Goal: Task Accomplishment & Management: Manage account settings

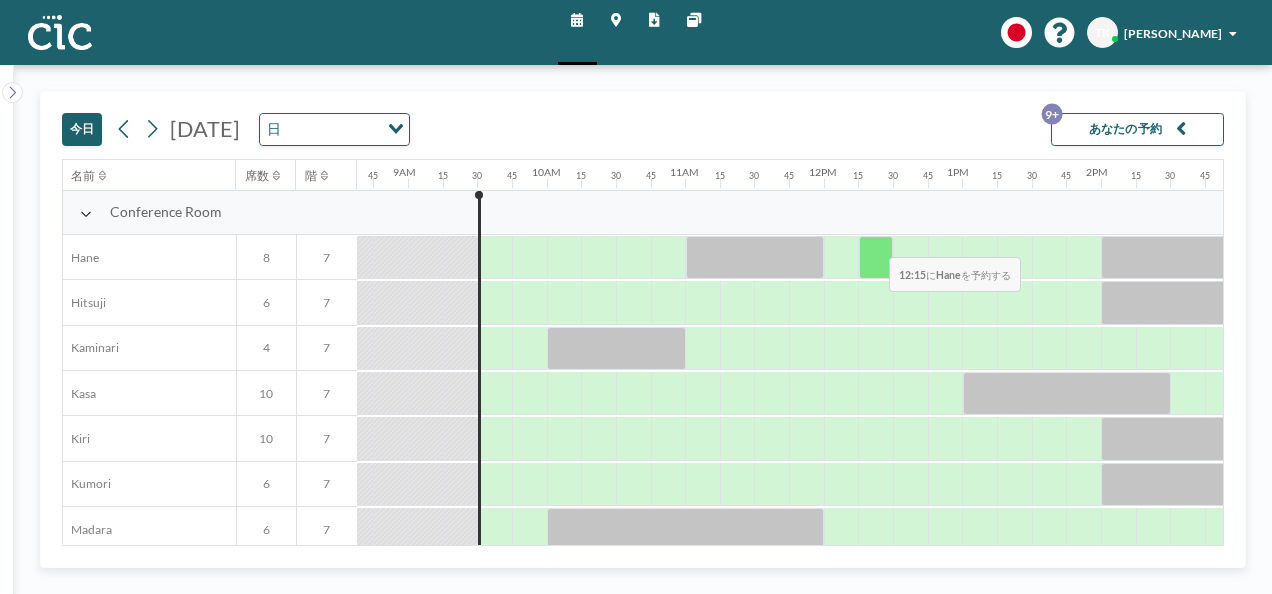
scroll to position [0, 1202]
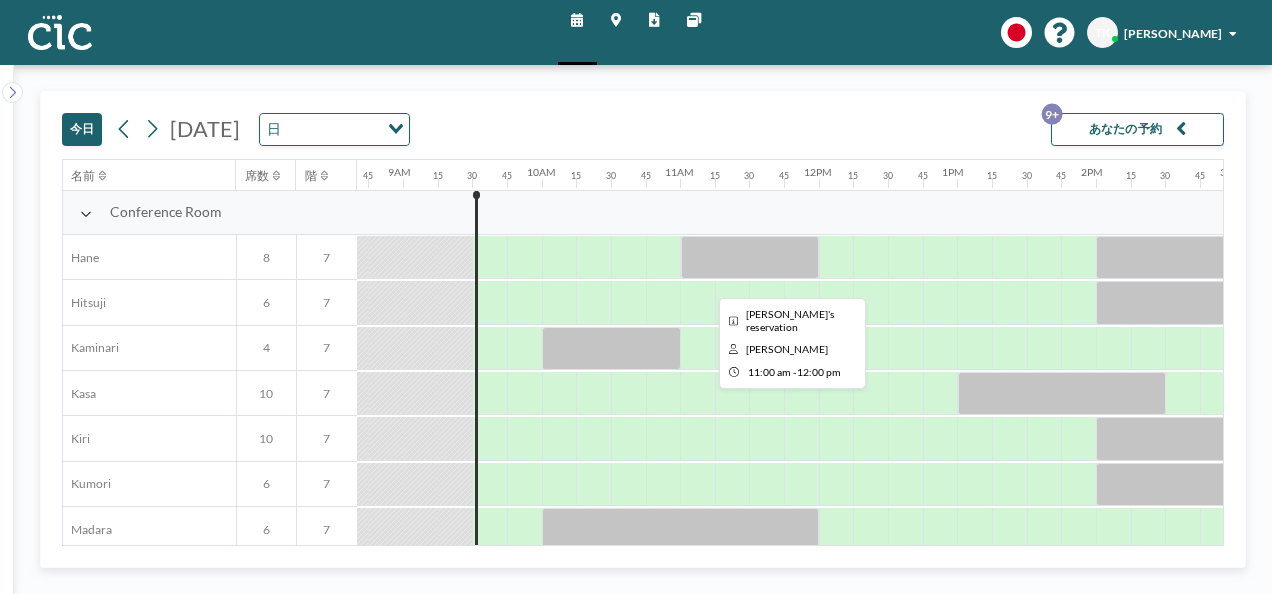
click at [769, 248] on div at bounding box center [750, 257] width 139 height 43
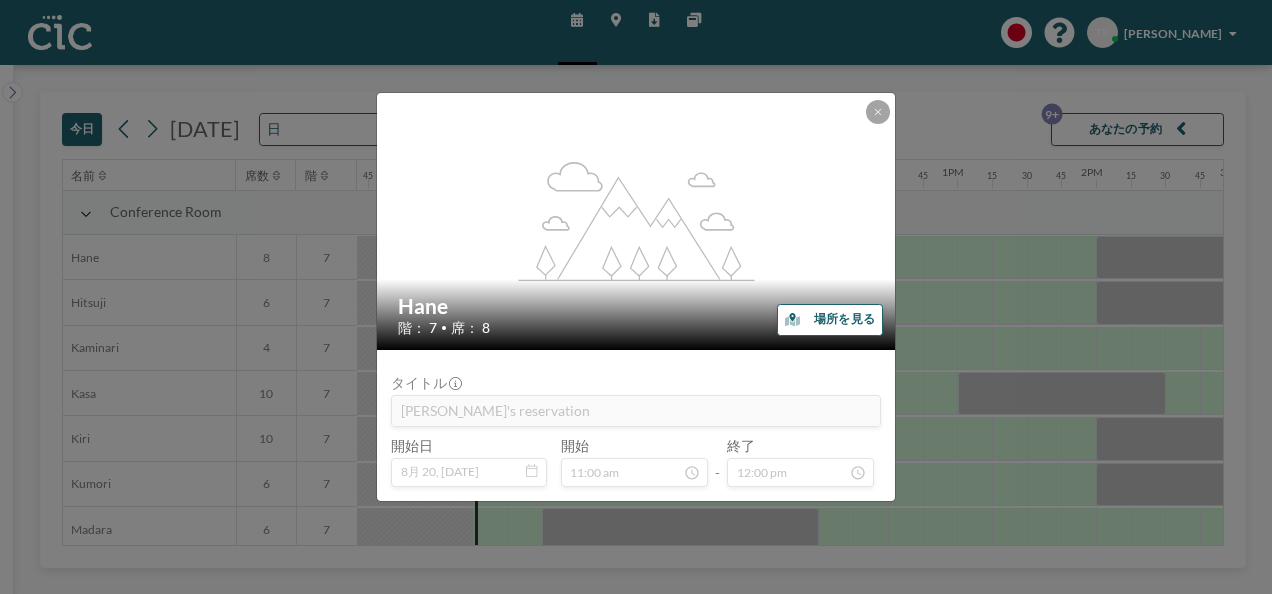
click at [984, 272] on div "flex-grow: 1.2; Hane 階： 7 • 席： 8 場所を見る タイトル Shinpei's reservation 開始日 8月 20, [D…" at bounding box center [636, 297] width 1272 height 594
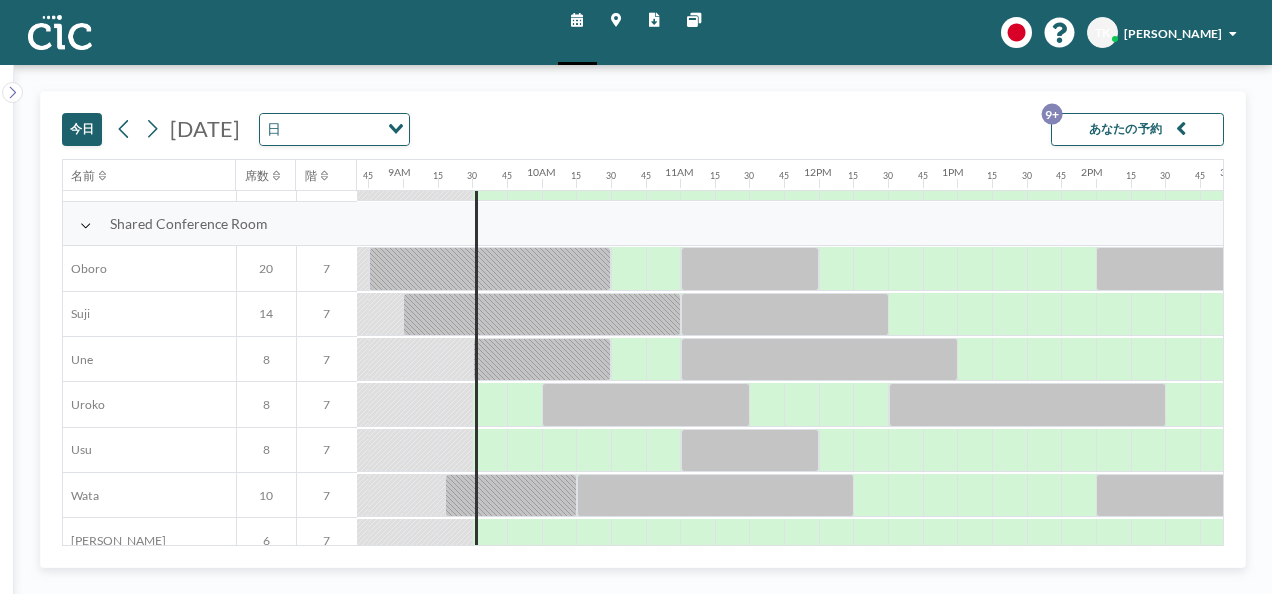
scroll to position [1281, 1202]
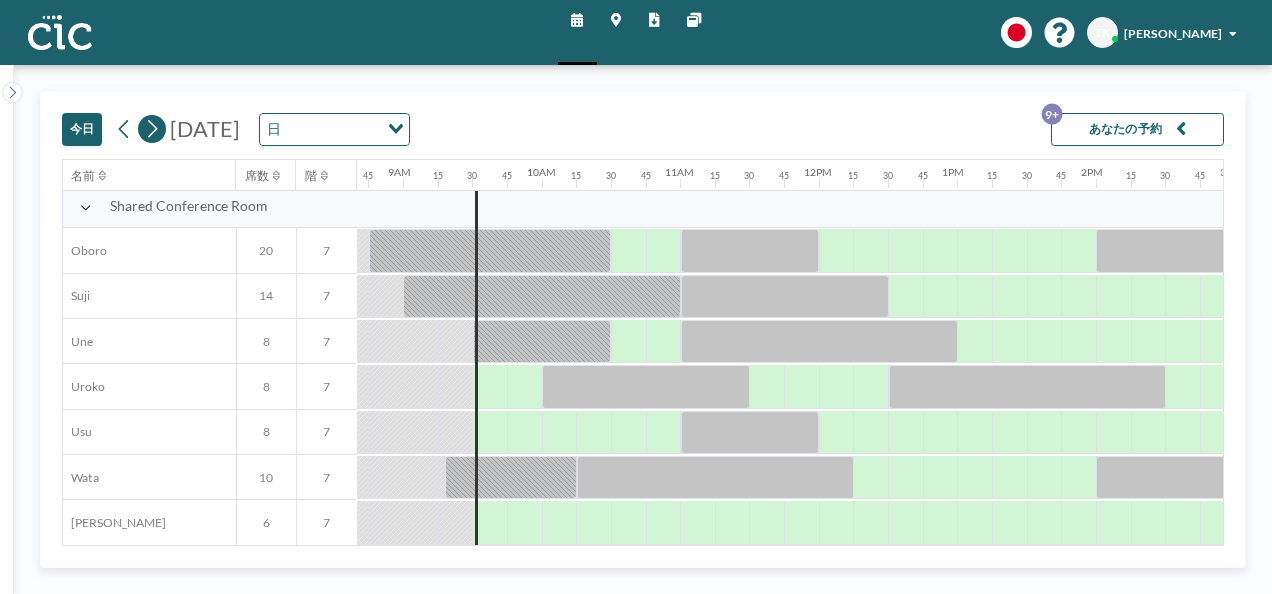
click at [155, 126] on icon at bounding box center [152, 129] width 16 height 26
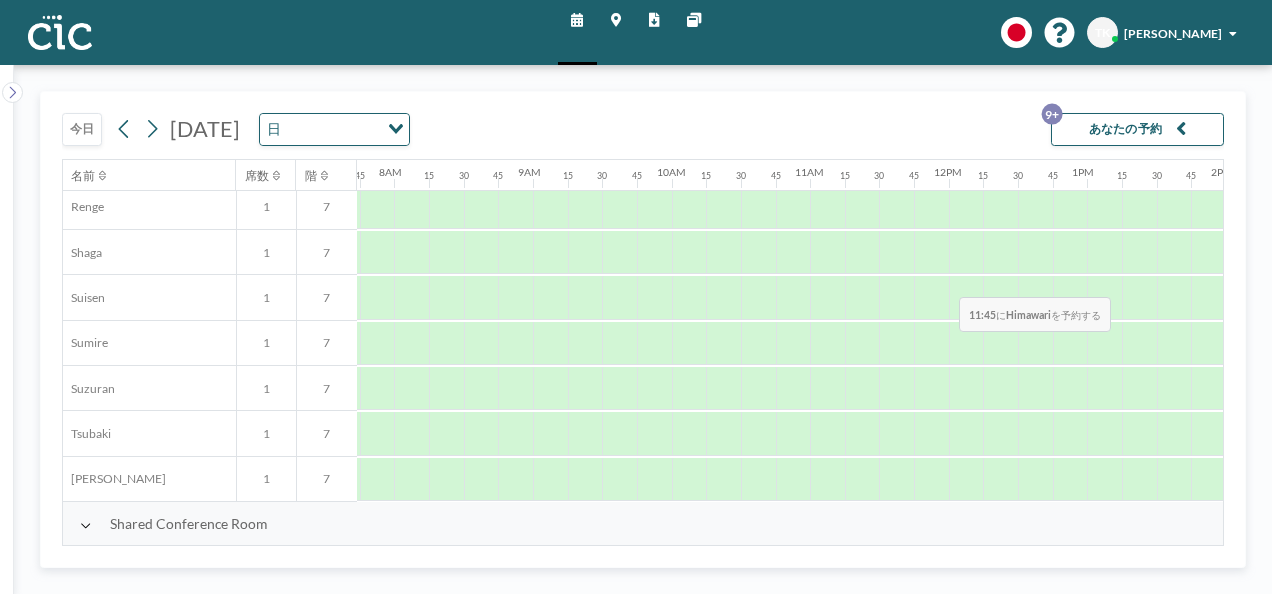
scroll to position [1281, 1072]
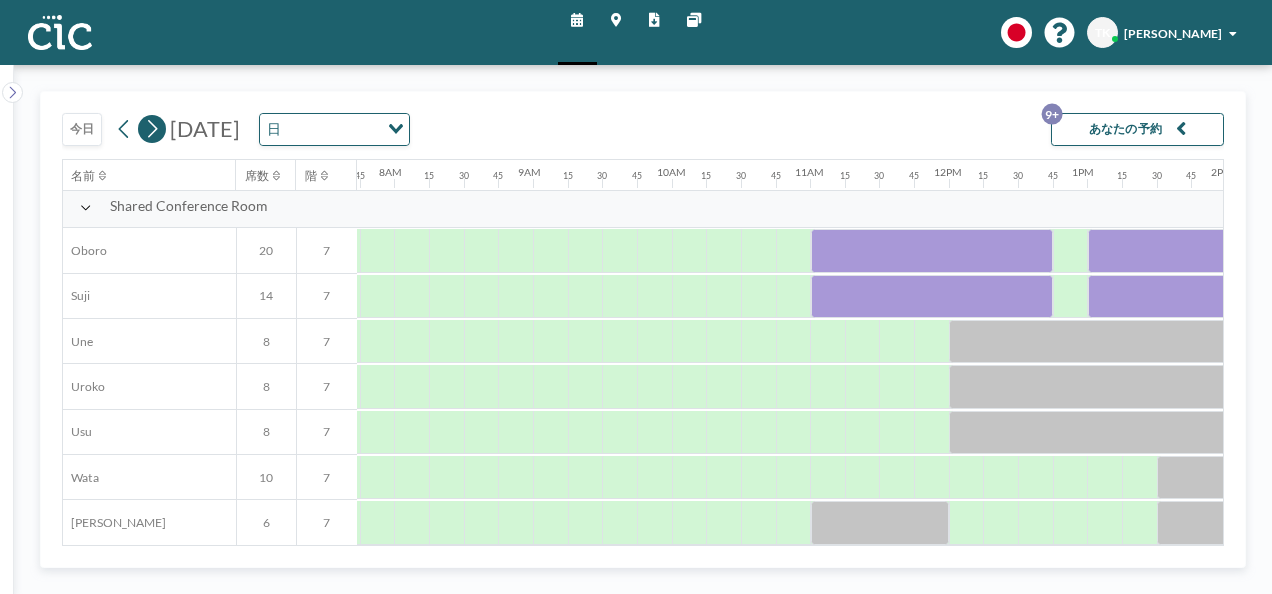
click at [154, 128] on icon at bounding box center [153, 129] width 10 height 18
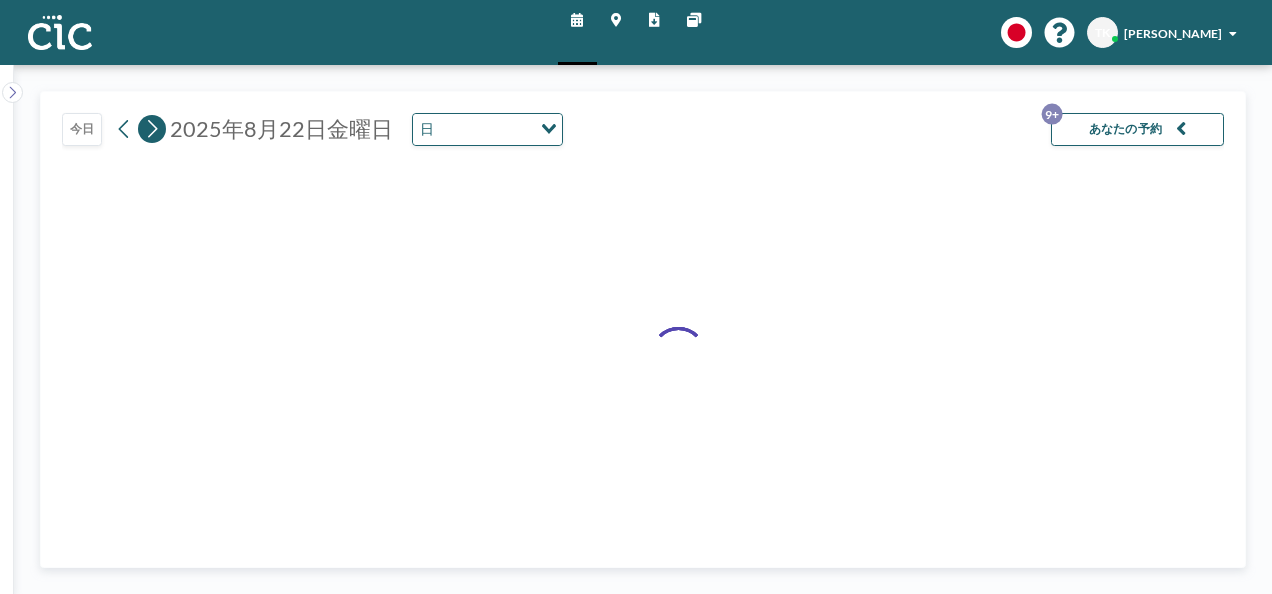
click at [154, 128] on icon at bounding box center [153, 129] width 10 height 18
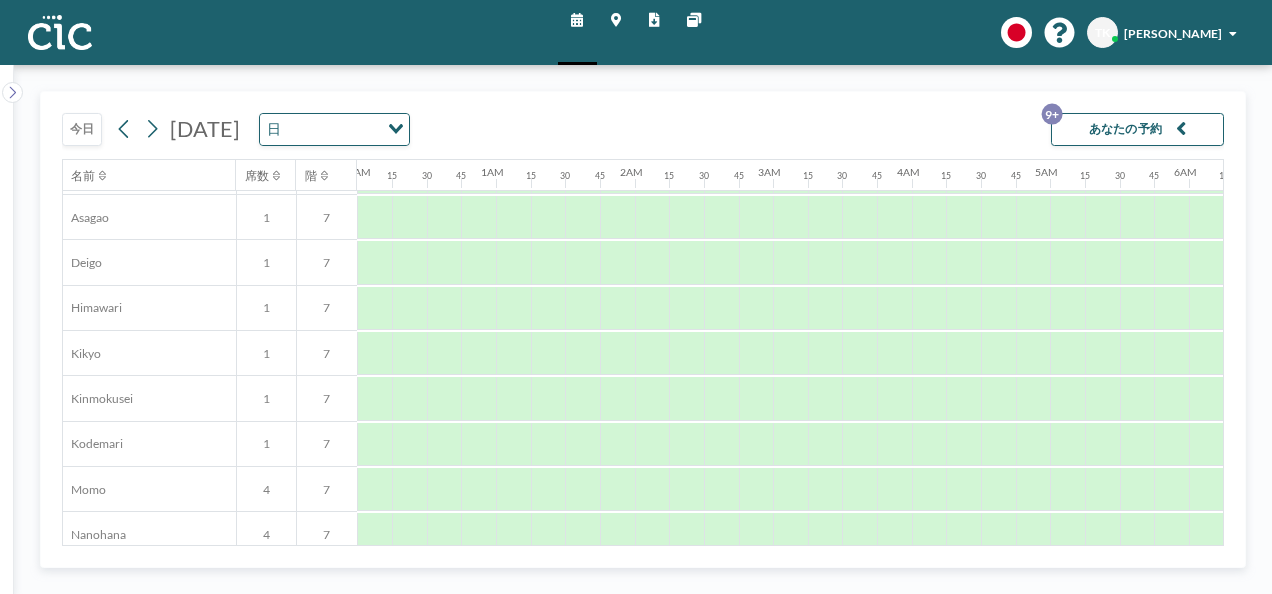
scroll to position [581, 0]
click at [122, 128] on icon at bounding box center [124, 129] width 16 height 26
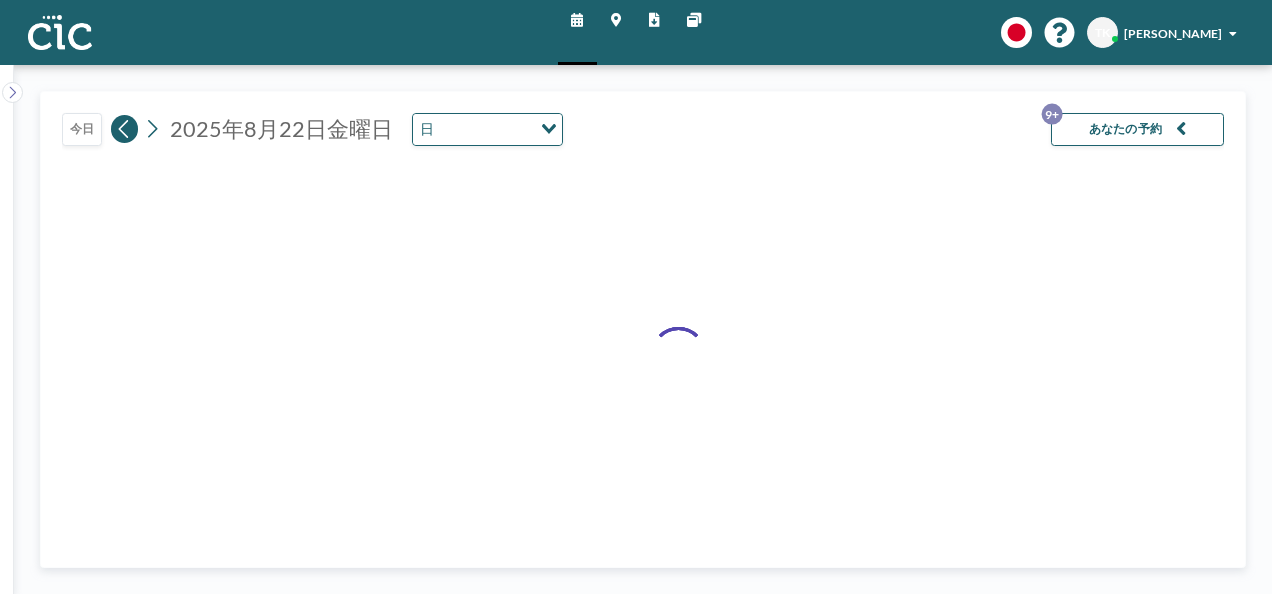
click at [122, 128] on icon at bounding box center [124, 129] width 16 height 26
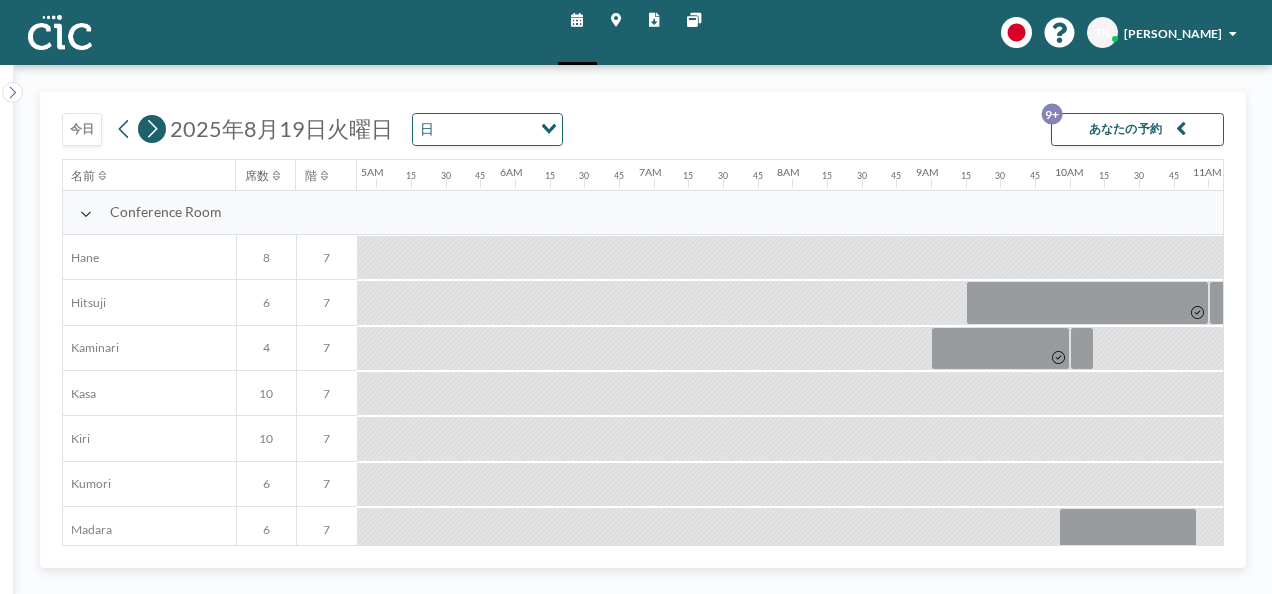
click at [146, 133] on icon at bounding box center [152, 129] width 16 height 26
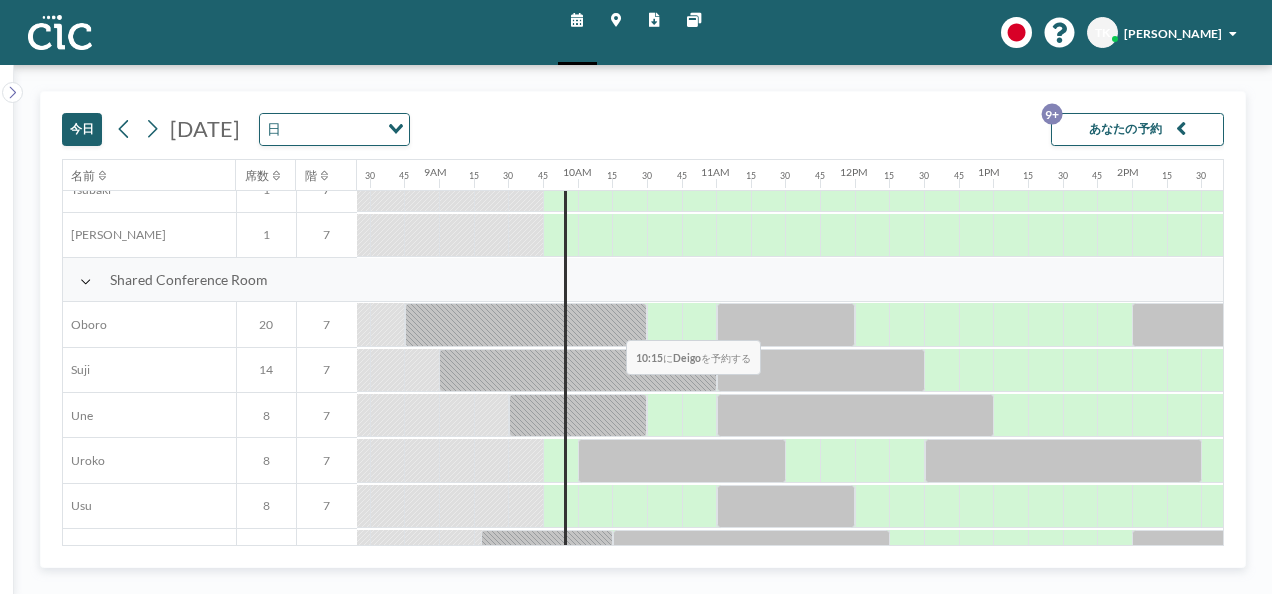
scroll to position [1281, 1166]
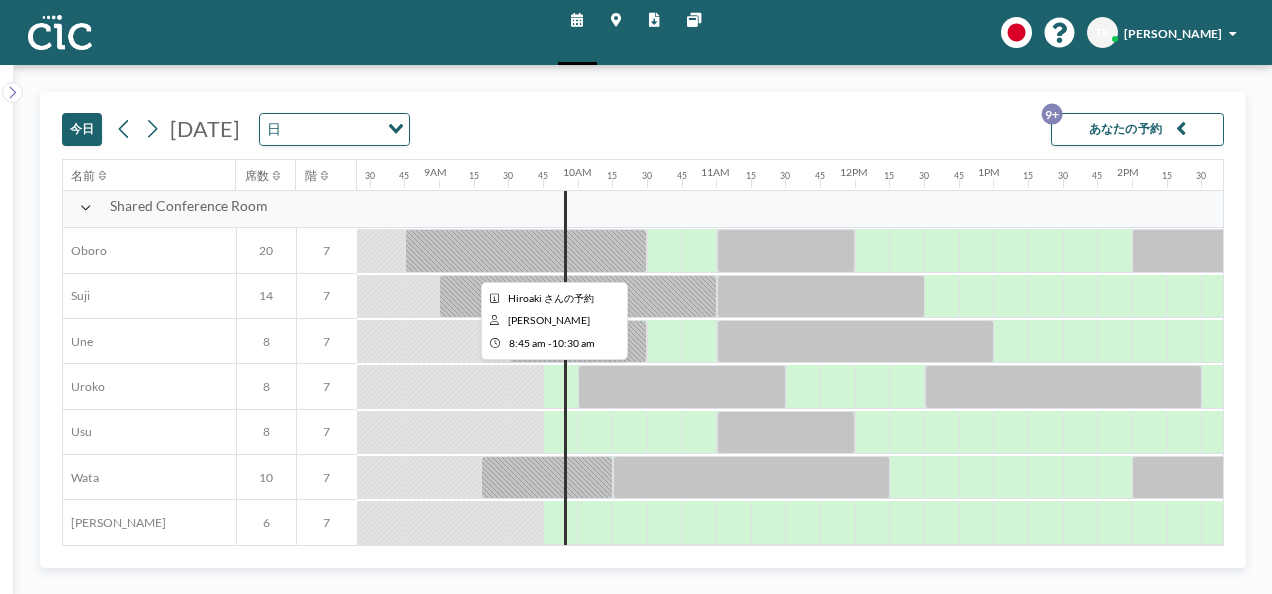
click at [538, 233] on div at bounding box center [526, 250] width 243 height 43
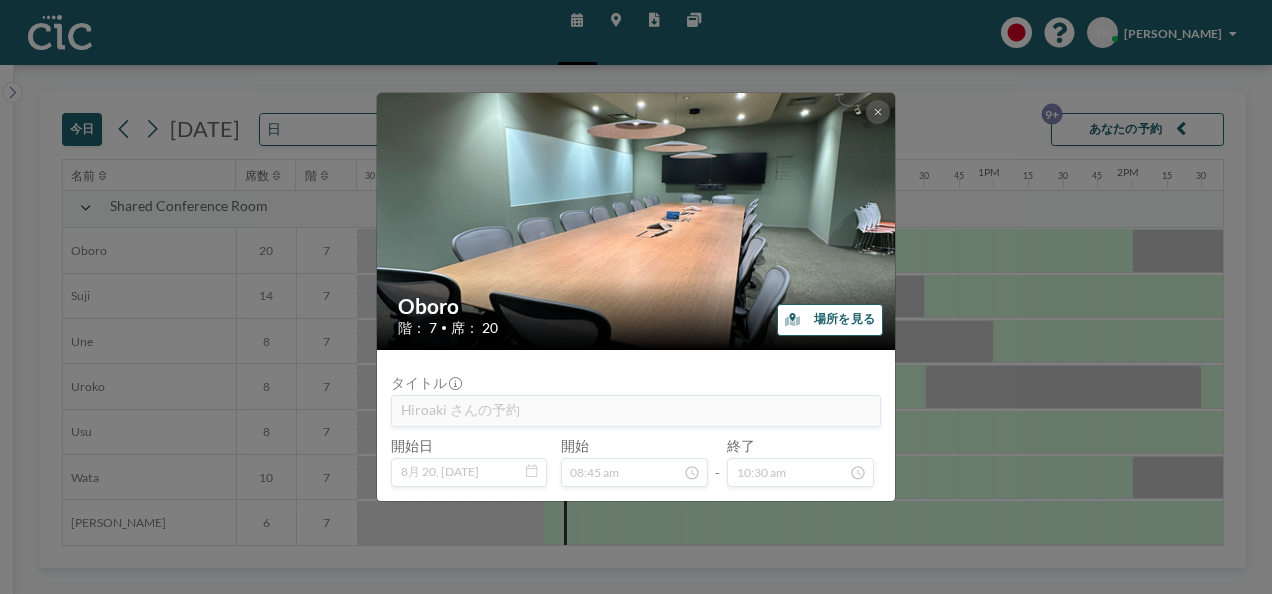
click at [983, 240] on div "Oboro 階： 7 • 席： 20 場所を見る タイトル [PERSON_NAME] さんの予約 開始日 8月 20, [DATE] 開始 08:45 am…" at bounding box center [636, 297] width 1272 height 594
